Goal: Feedback & Contribution: Leave review/rating

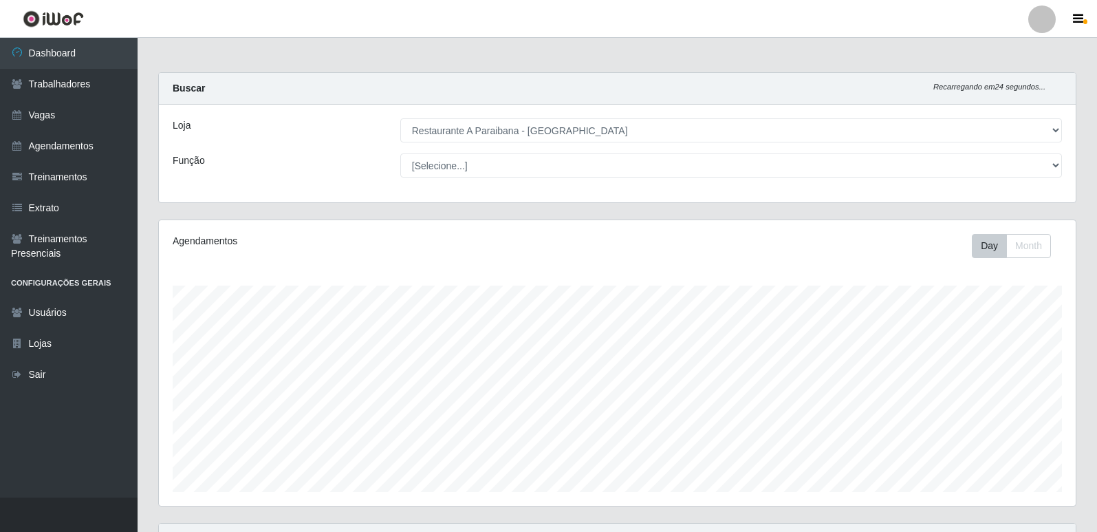
select select "342"
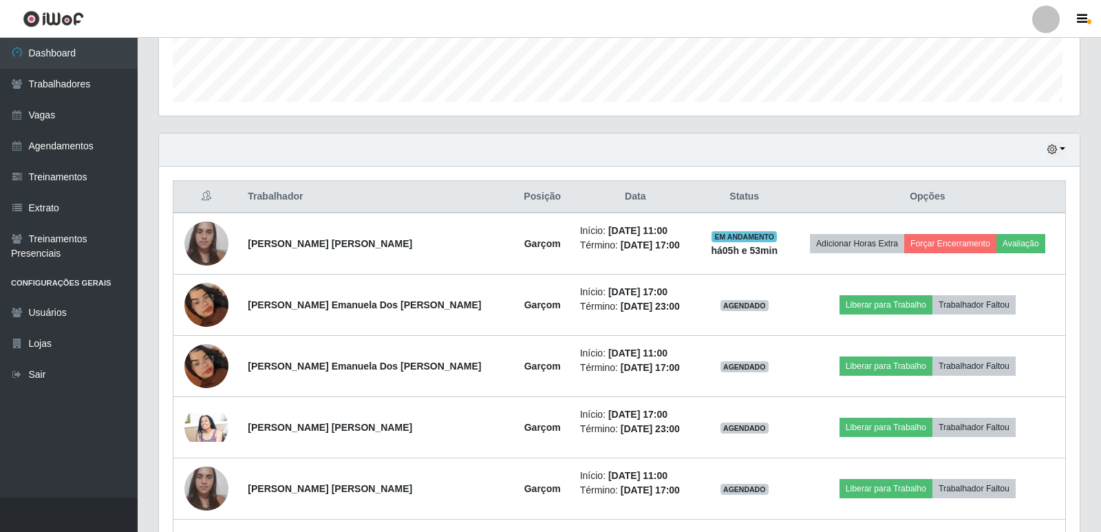
scroll to position [286, 910]
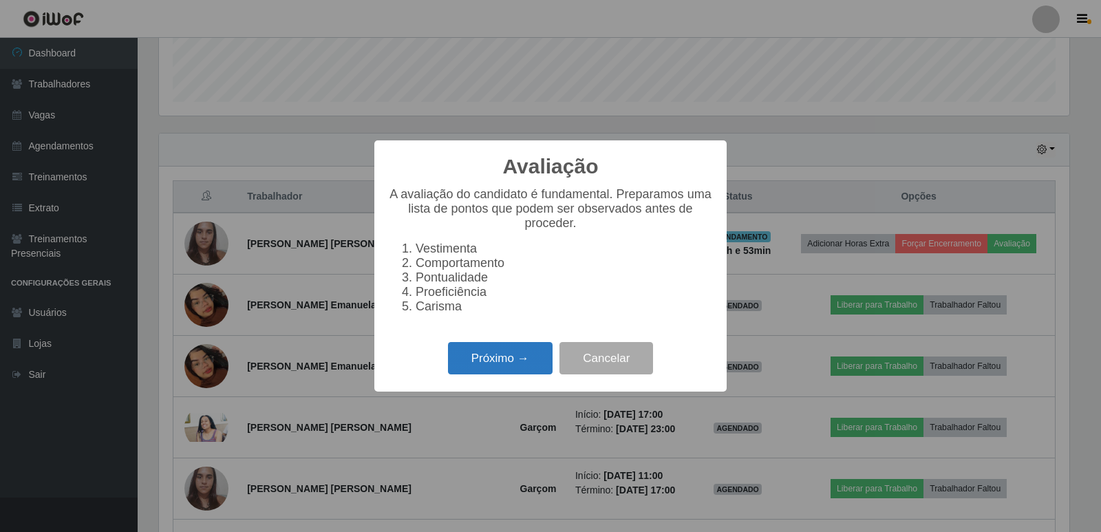
click at [479, 372] on button "Próximo →" at bounding box center [500, 358] width 105 height 32
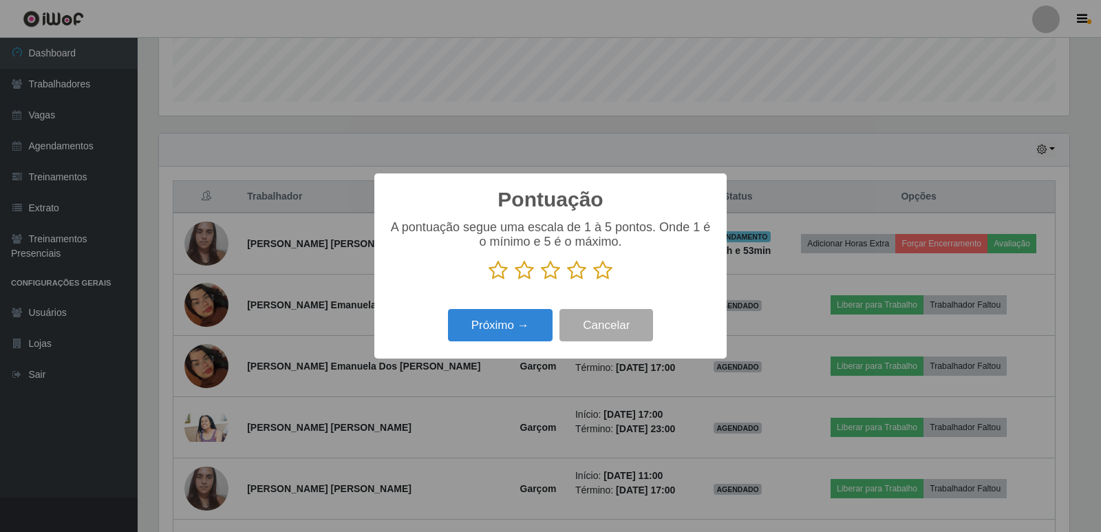
scroll to position [687769, 687144]
click at [597, 272] on icon at bounding box center [602, 270] width 19 height 21
click at [593, 281] on input "radio" at bounding box center [593, 281] width 0 height 0
click at [522, 321] on button "Próximo →" at bounding box center [500, 325] width 105 height 32
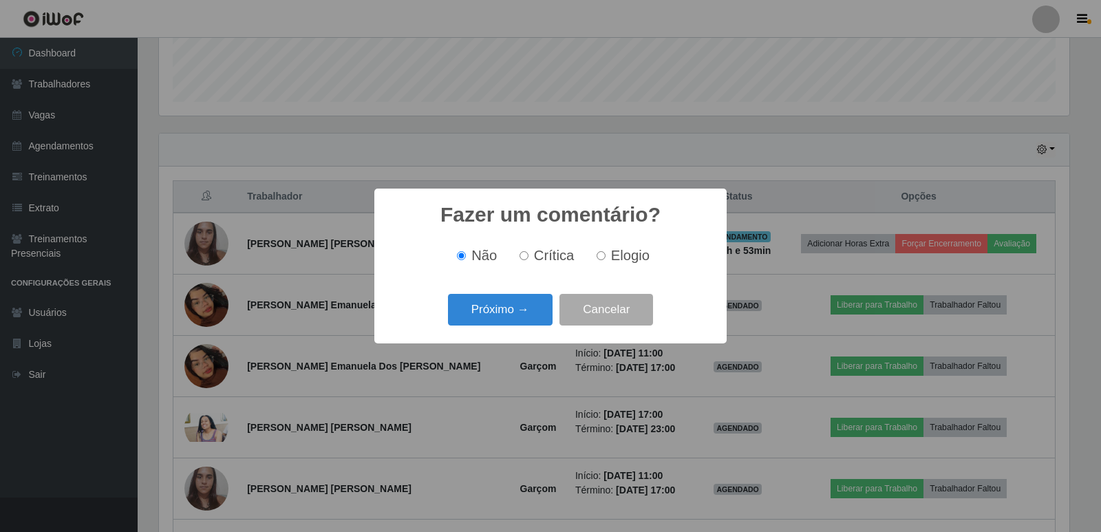
click at [618, 255] on span "Elogio" at bounding box center [630, 255] width 39 height 15
click at [605, 255] on input "Elogio" at bounding box center [601, 255] width 9 height 9
radio input "true"
click at [539, 305] on button "Próximo →" at bounding box center [500, 310] width 105 height 32
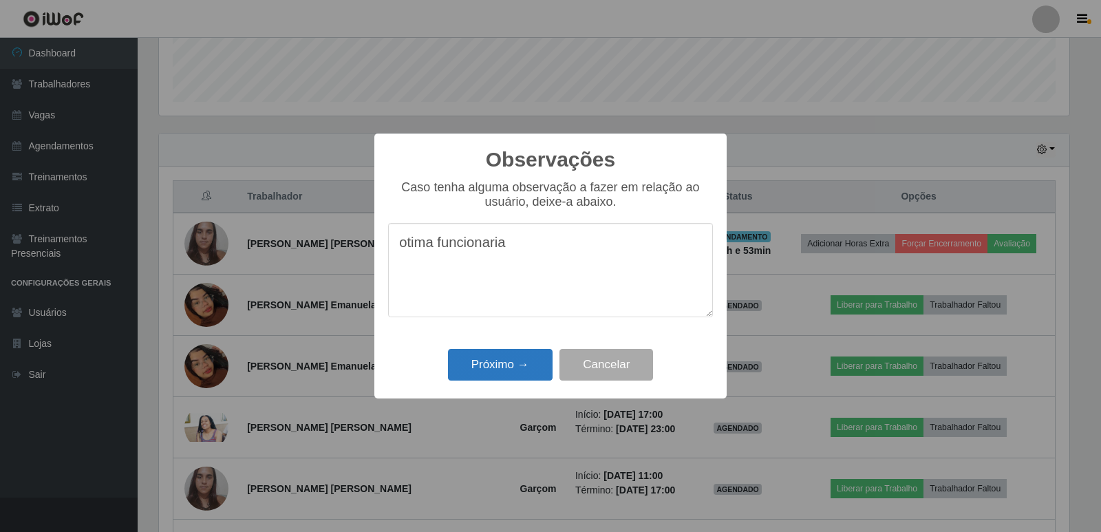
type textarea "otima funcionaria"
click at [529, 356] on button "Próximo →" at bounding box center [500, 365] width 105 height 32
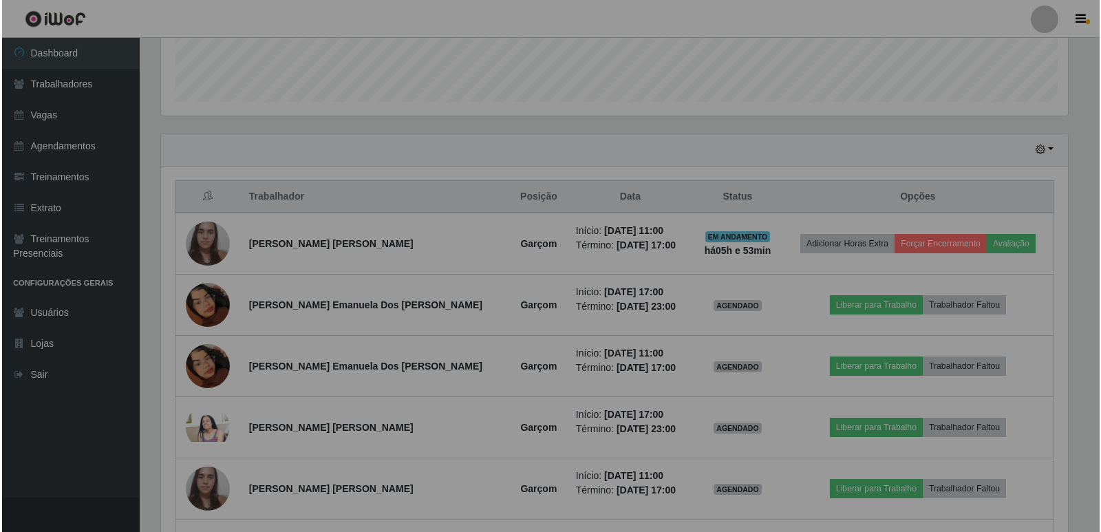
scroll to position [286, 917]
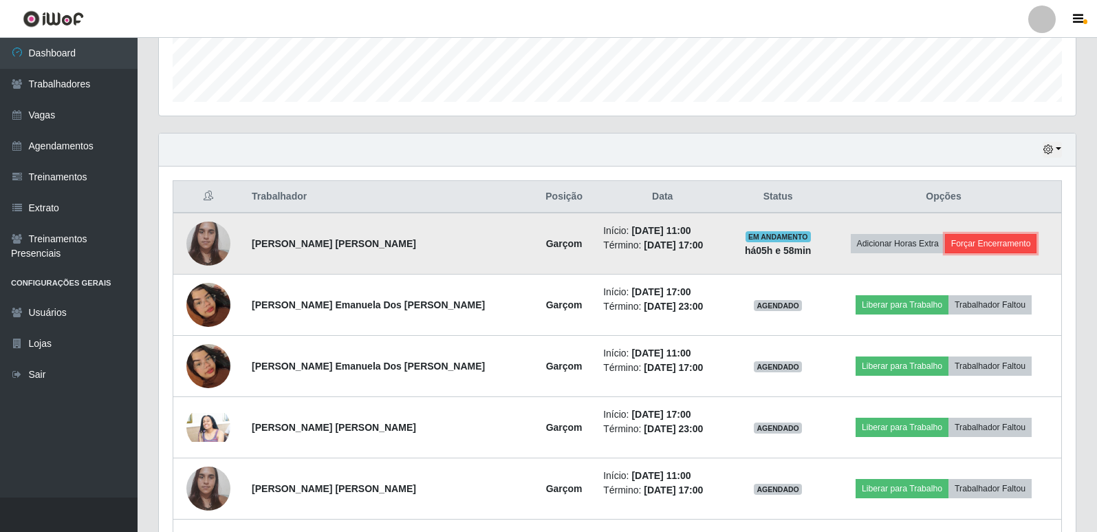
click at [951, 248] on button "Forçar Encerramento" at bounding box center [991, 243] width 92 height 19
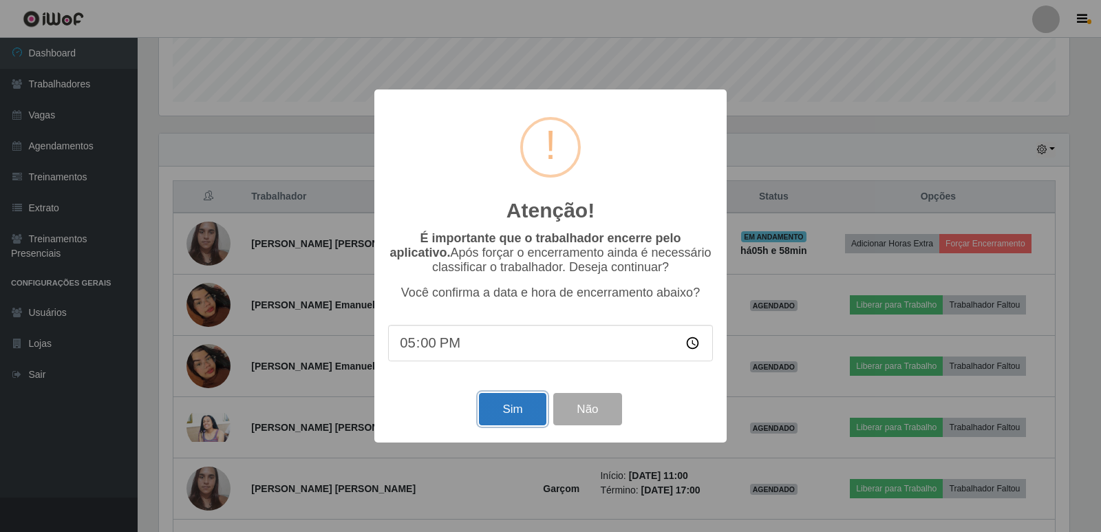
click at [519, 417] on button "Sim" at bounding box center [512, 409] width 67 height 32
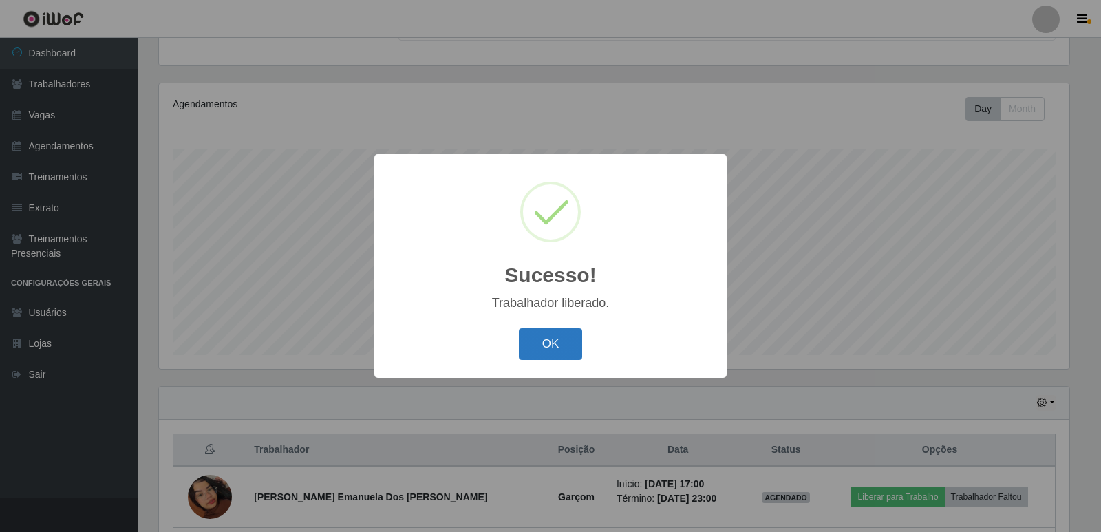
click at [542, 350] on button "OK" at bounding box center [551, 344] width 64 height 32
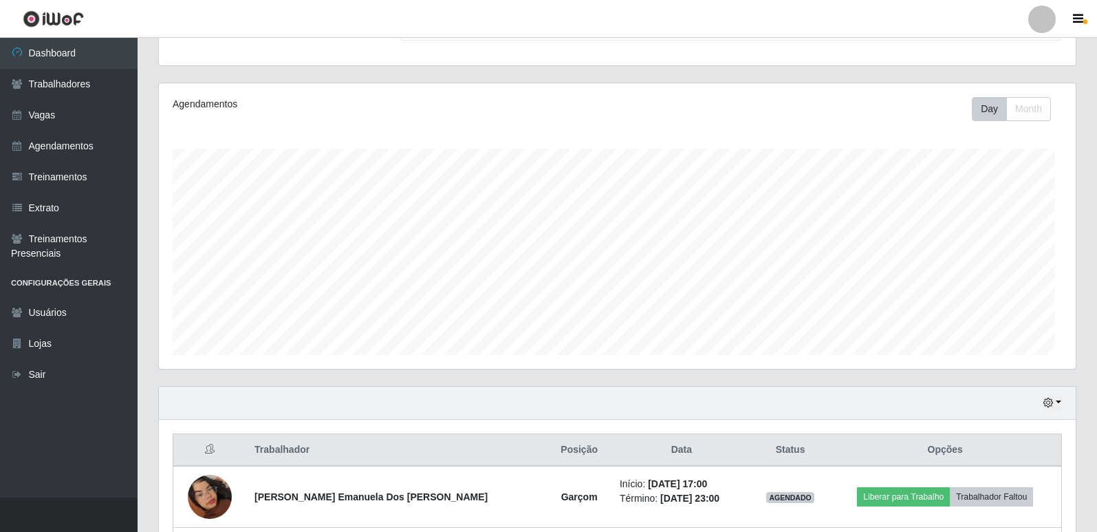
scroll to position [286, 917]
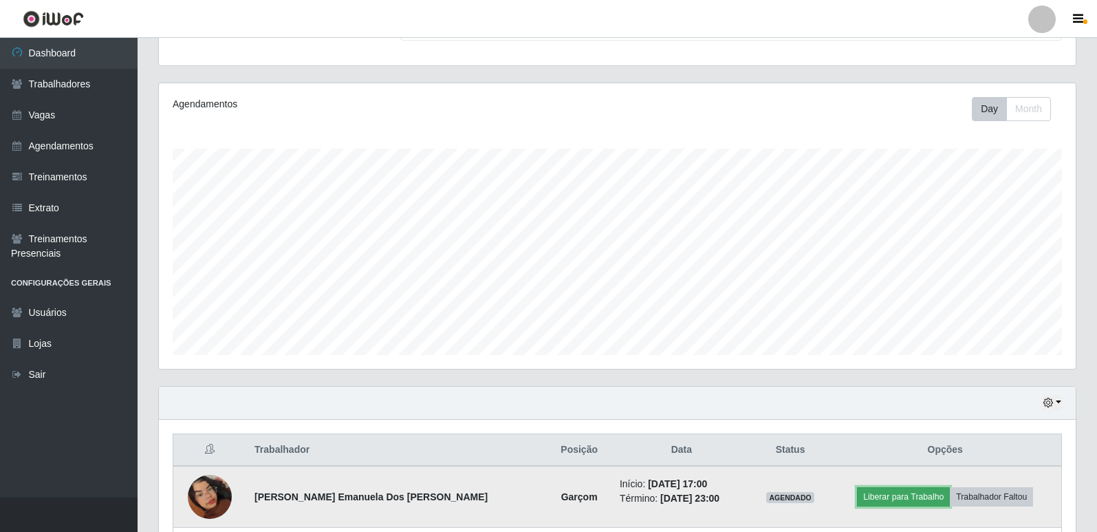
click at [873, 494] on button "Liberar para Trabalho" at bounding box center [903, 496] width 93 height 19
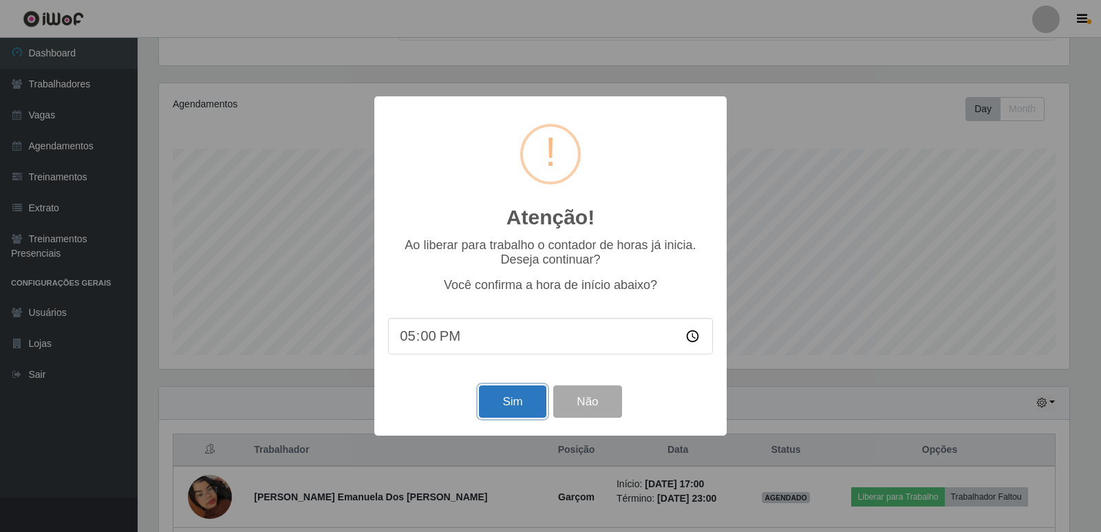
click at [522, 399] on button "Sim" at bounding box center [512, 401] width 67 height 32
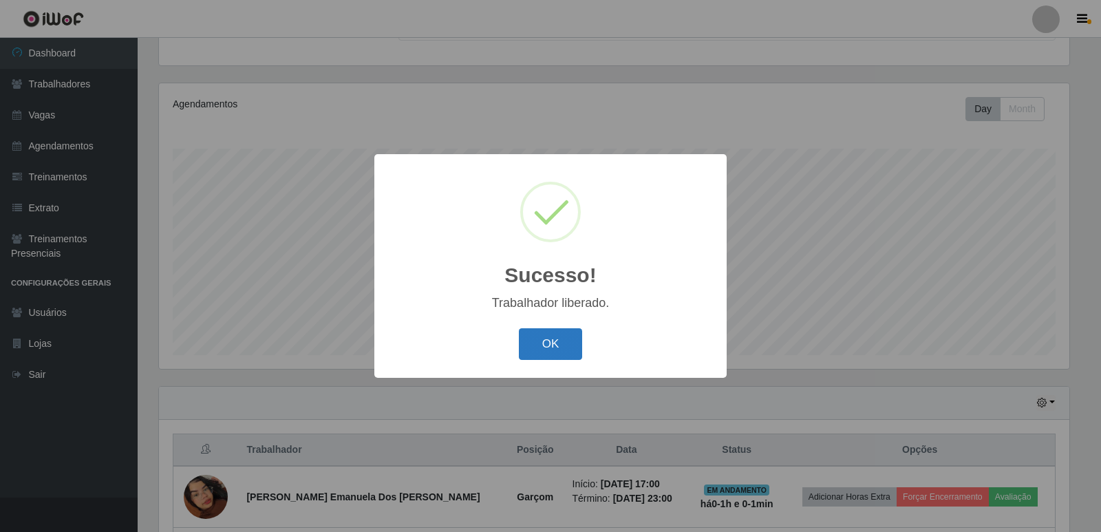
click at [550, 347] on button "OK" at bounding box center [551, 344] width 64 height 32
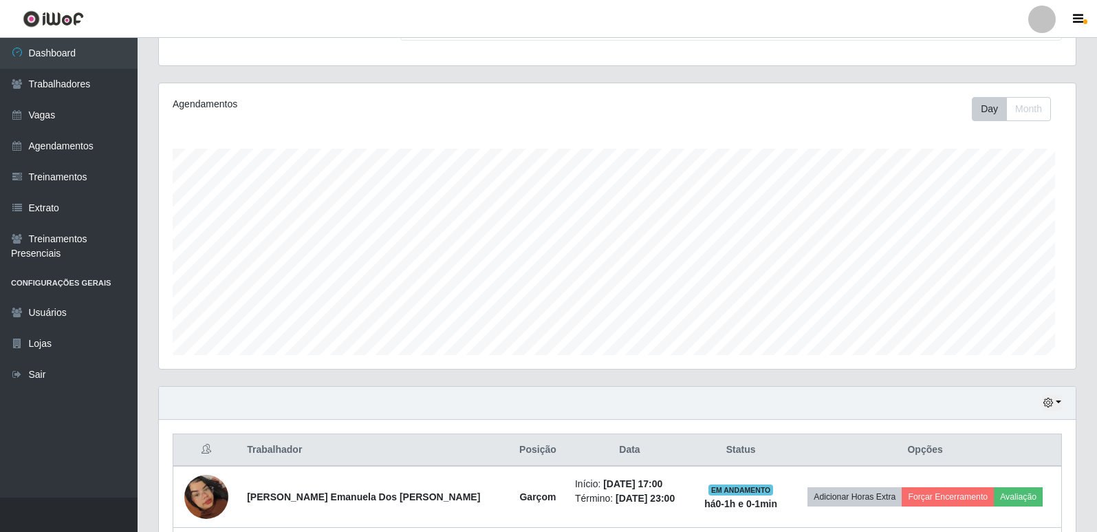
scroll to position [286, 917]
